Goal: Task Accomplishment & Management: Use online tool/utility

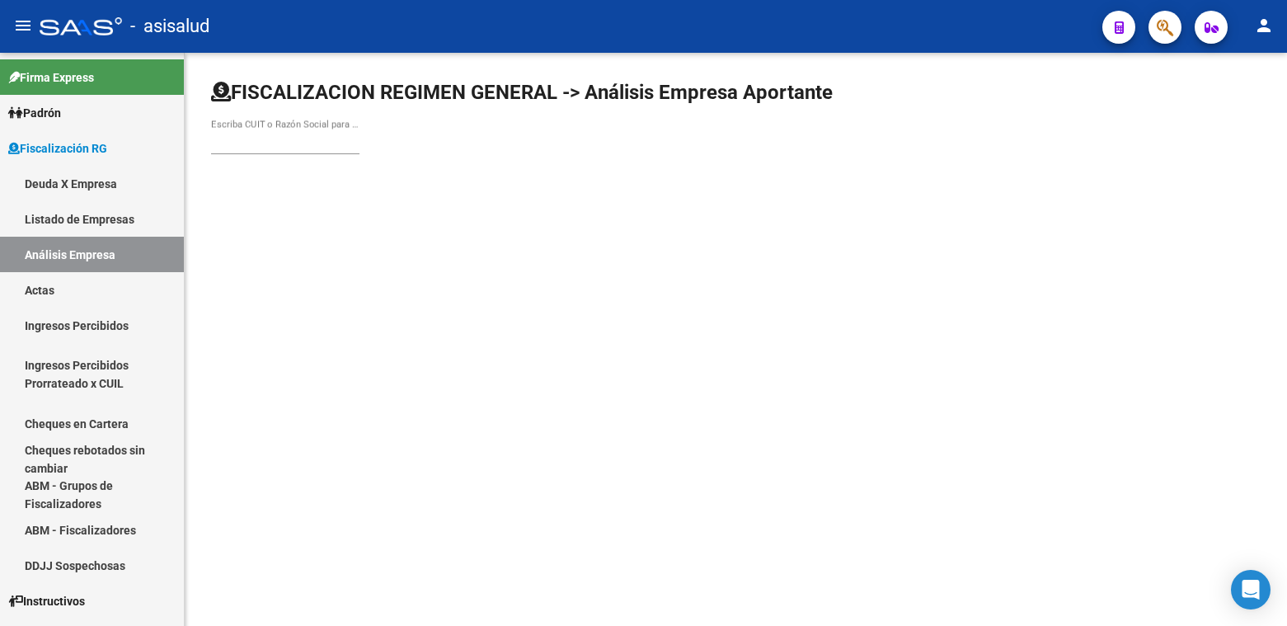
click at [256, 150] on div "Escriba CUIT o Razón Social para buscar" at bounding box center [285, 136] width 148 height 35
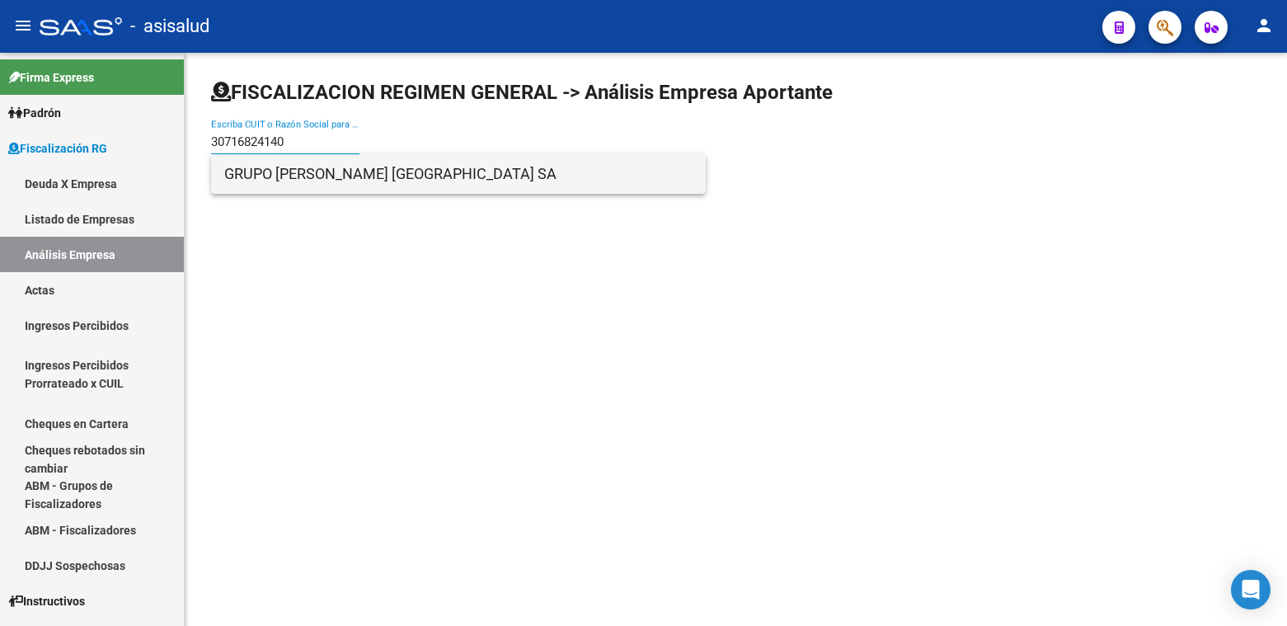
type input "30716824140"
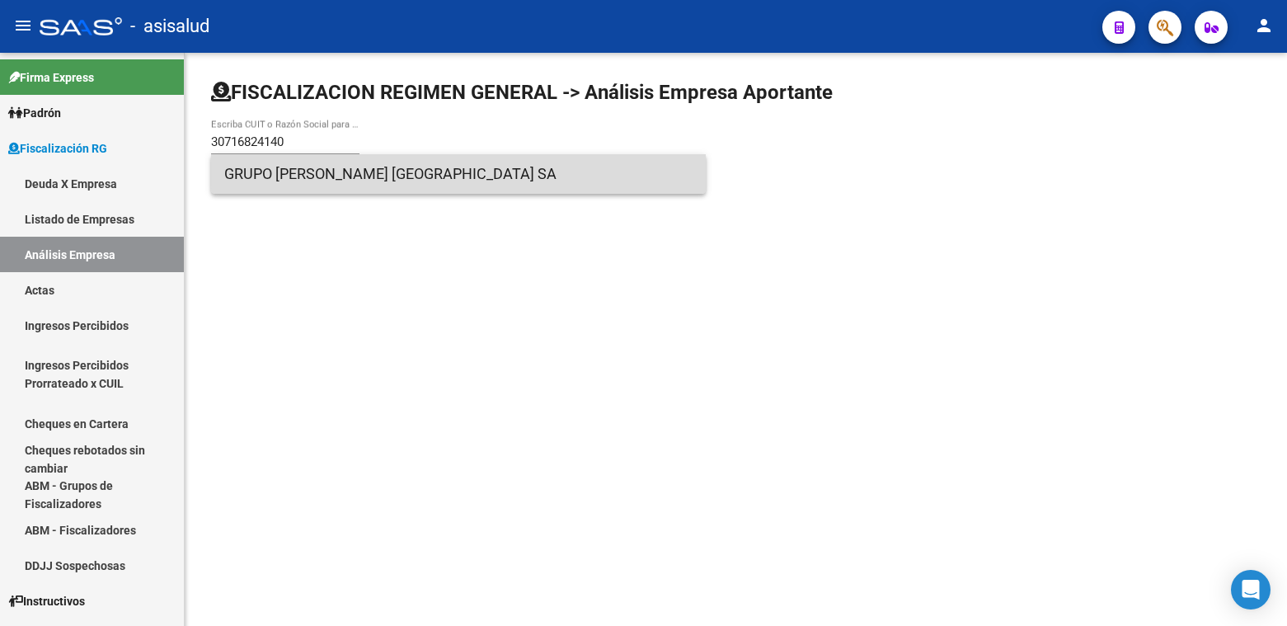
click at [276, 171] on span "GRUPO [PERSON_NAME] [GEOGRAPHIC_DATA] SA" at bounding box center [458, 174] width 468 height 40
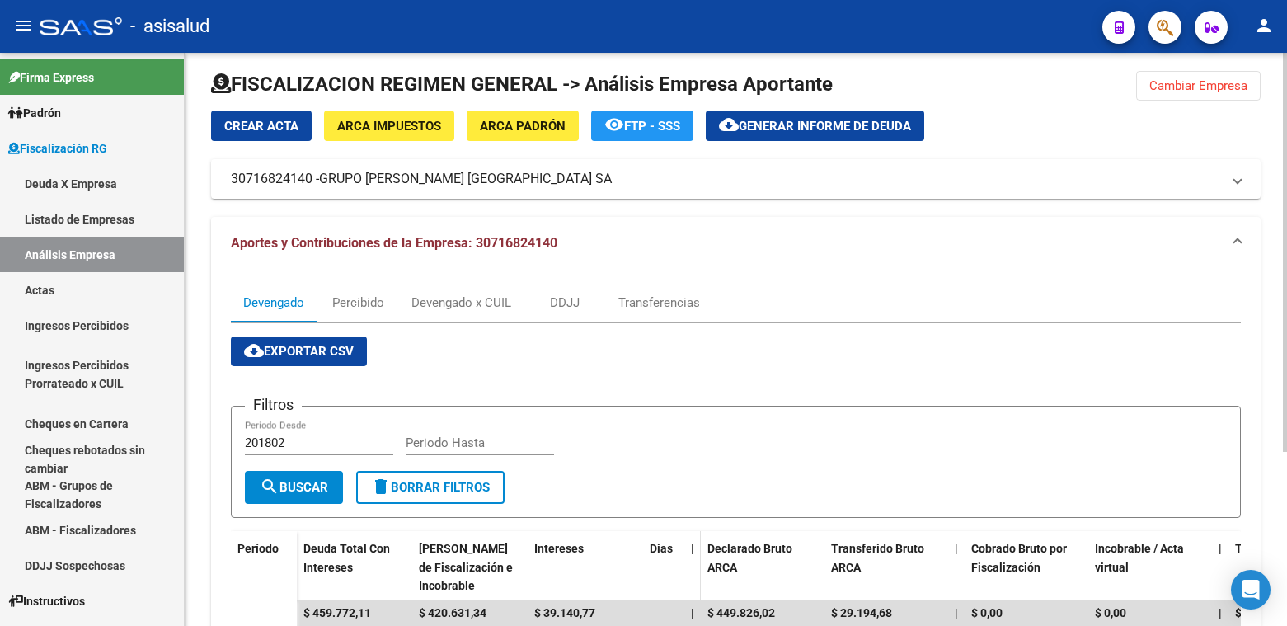
scroll to position [3, 0]
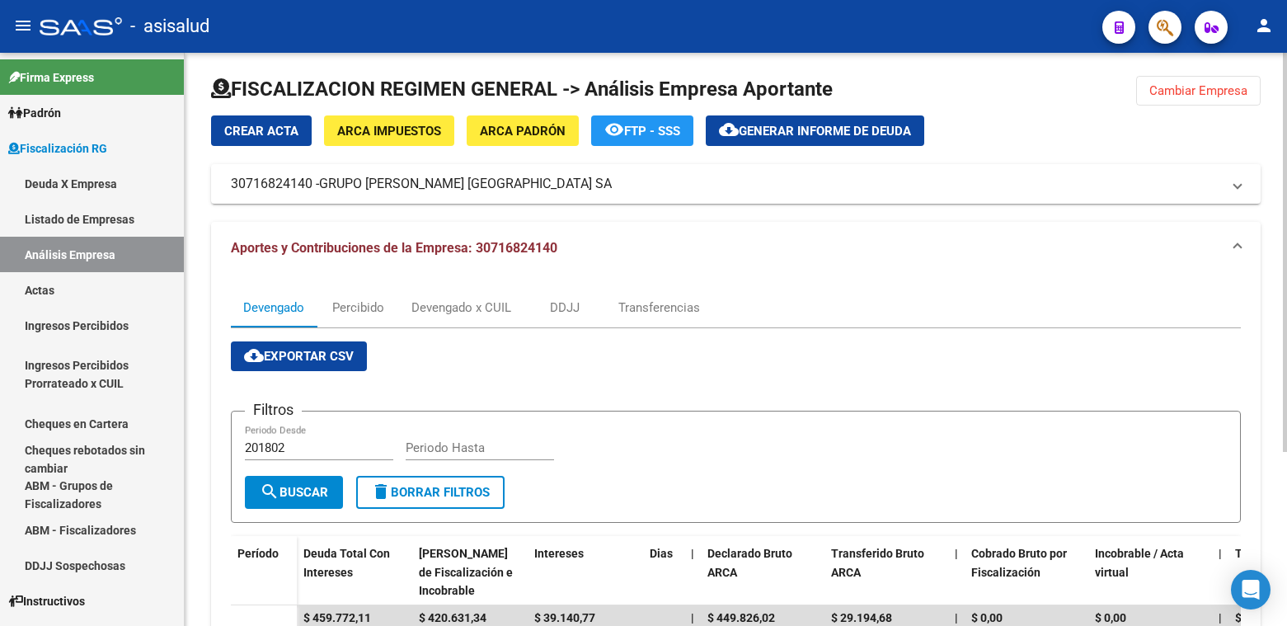
click at [805, 129] on span "Generar informe de deuda" at bounding box center [825, 131] width 172 height 15
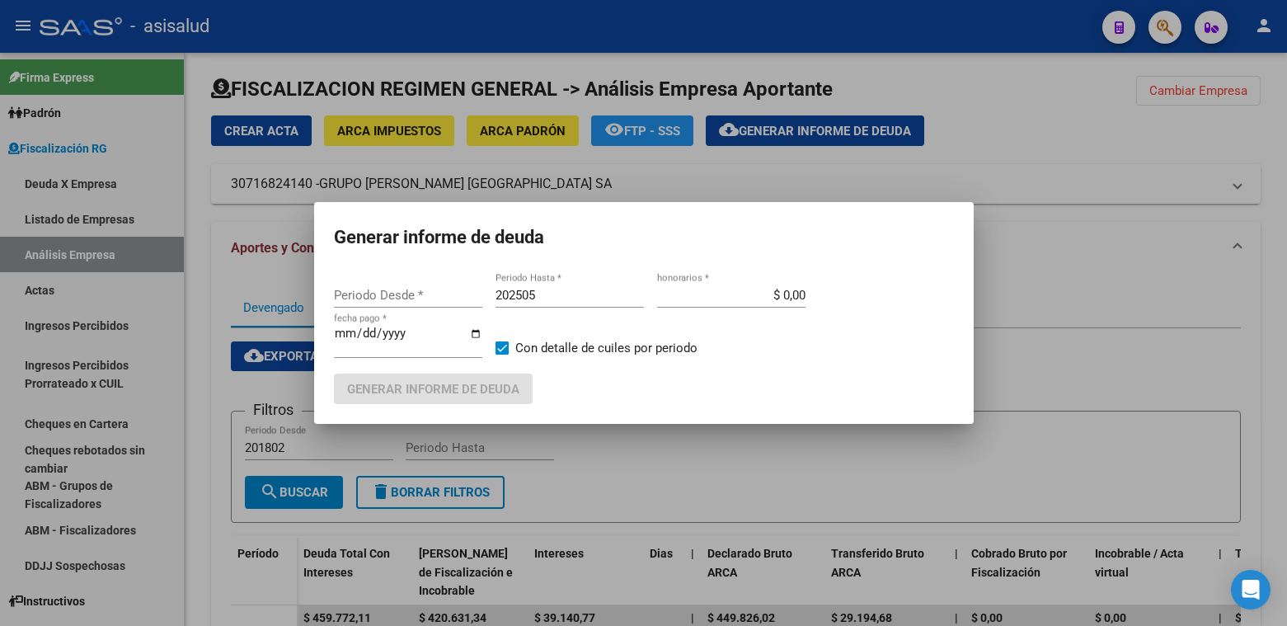
type input "201802"
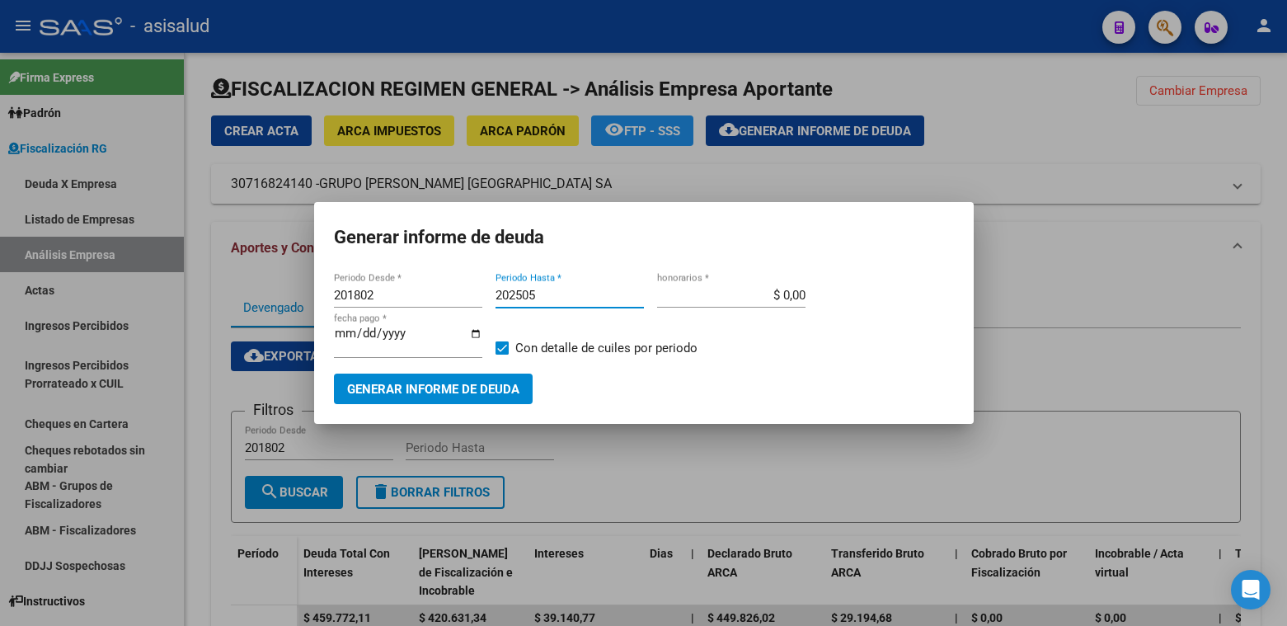
click at [542, 295] on input "202505" at bounding box center [569, 295] width 148 height 15
type input "202507"
click at [794, 297] on input "$ 0,00" at bounding box center [731, 295] width 148 height 15
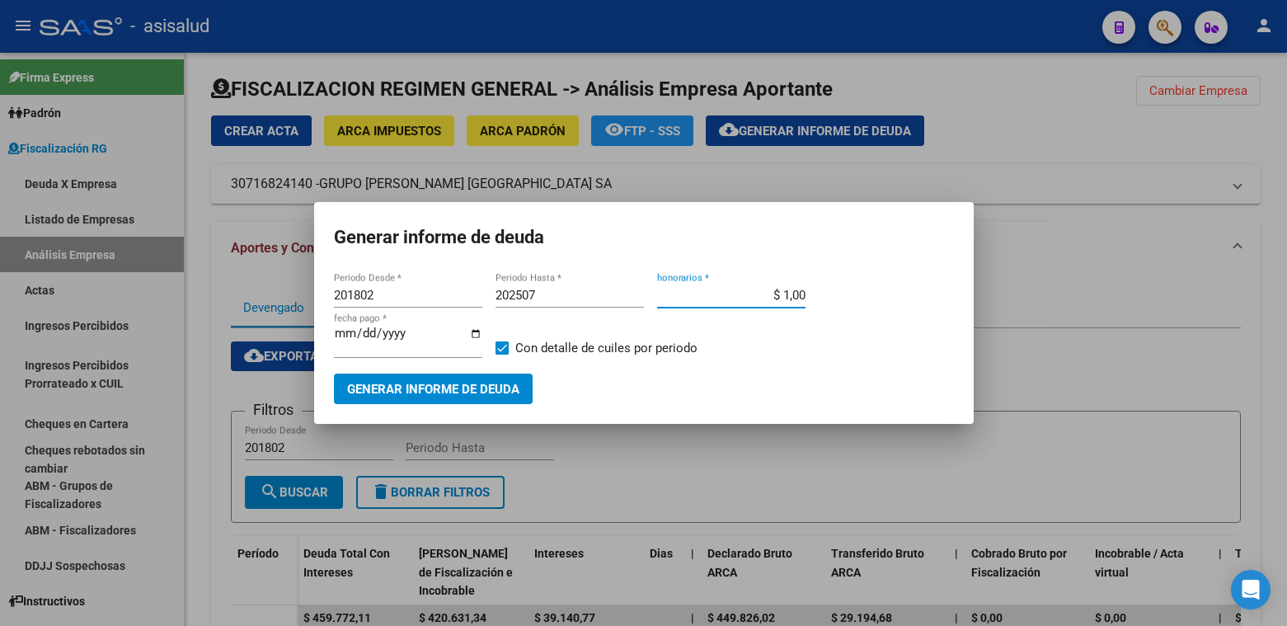
type input "$ 10,00"
click at [360, 337] on input "[DATE]" at bounding box center [408, 339] width 148 height 26
type input "[DATE]"
click at [416, 382] on span "Generar informe de deuda" at bounding box center [433, 389] width 172 height 15
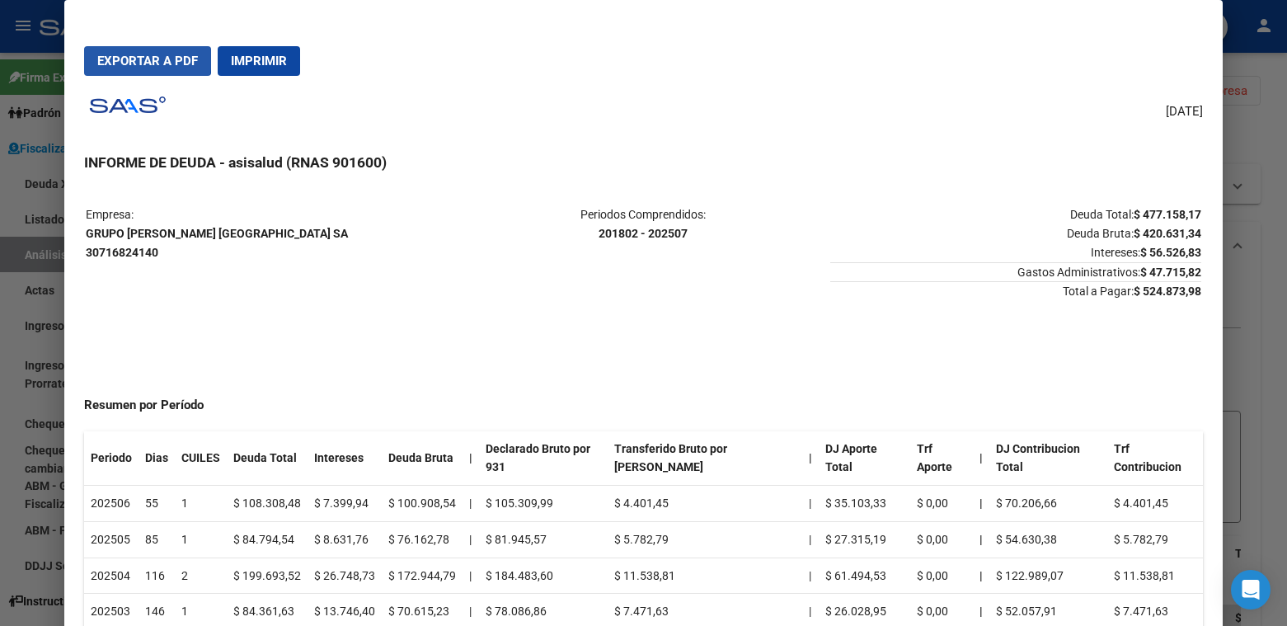
click at [134, 58] on span "Exportar a PDF" at bounding box center [147, 61] width 101 height 15
